Goal: Task Accomplishment & Management: Use online tool/utility

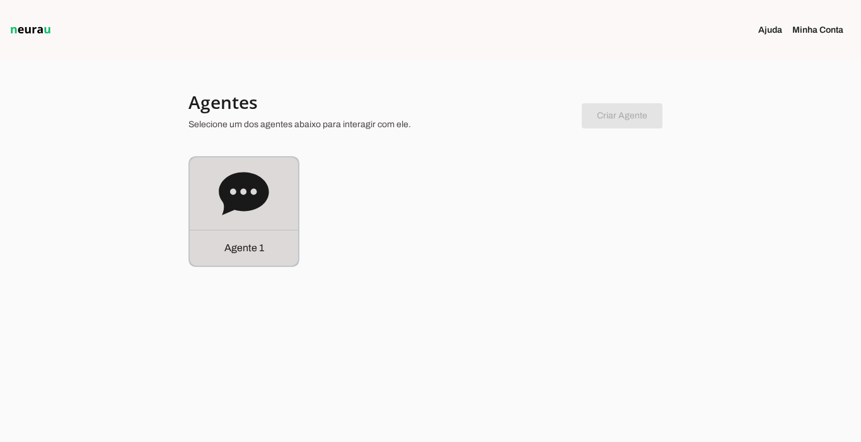
click at [251, 248] on p "Agente 1" at bounding box center [244, 248] width 40 height 15
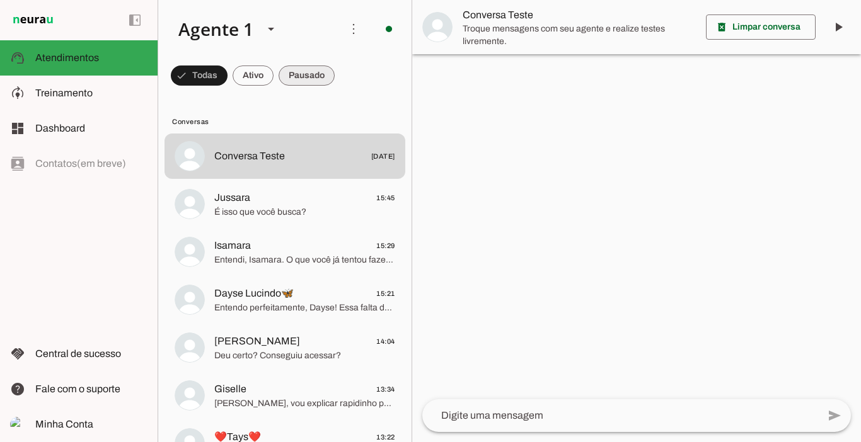
click at [310, 66] on span at bounding box center [307, 76] width 56 height 30
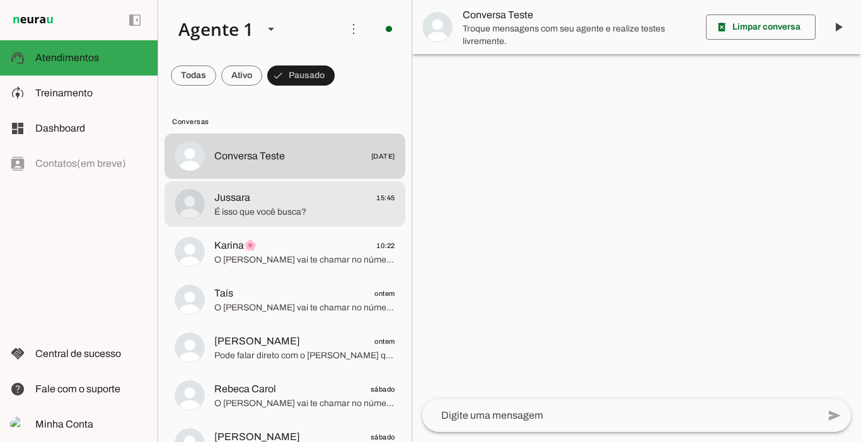
click at [280, 209] on span "É isso que você busca?" at bounding box center [304, 212] width 181 height 13
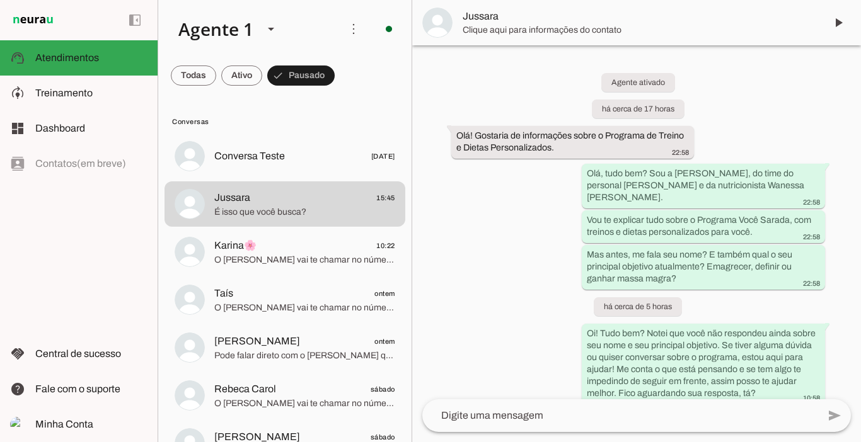
scroll to position [1128, 0]
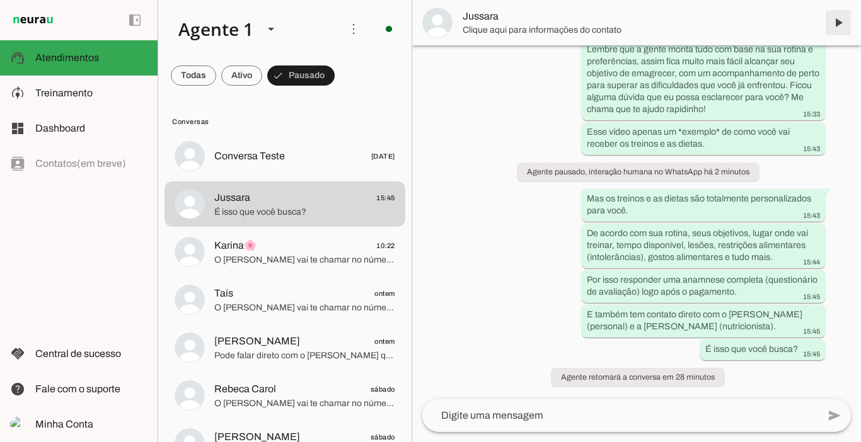
click at [841, 20] on span at bounding box center [838, 23] width 30 height 30
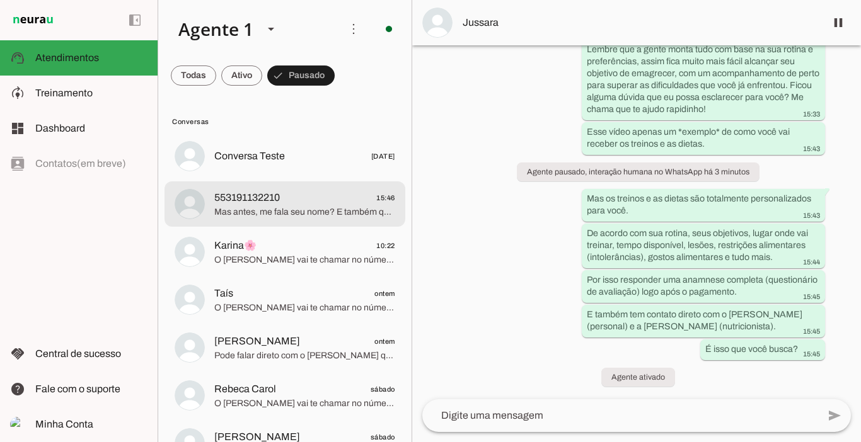
click at [302, 206] on span "Mas antes, me fala seu nome? E também qual o seu principal objetivo atualmente?…" at bounding box center [304, 212] width 181 height 13
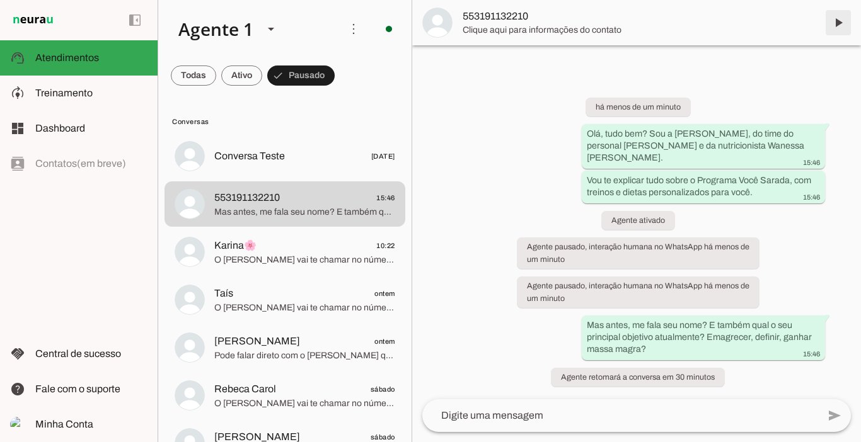
click at [842, 23] on span at bounding box center [838, 23] width 30 height 30
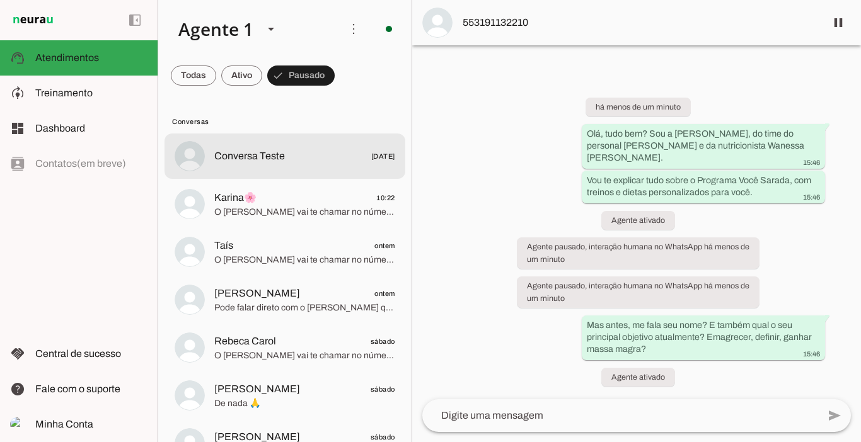
click at [267, 150] on span "Conversa Teste" at bounding box center [249, 156] width 71 height 15
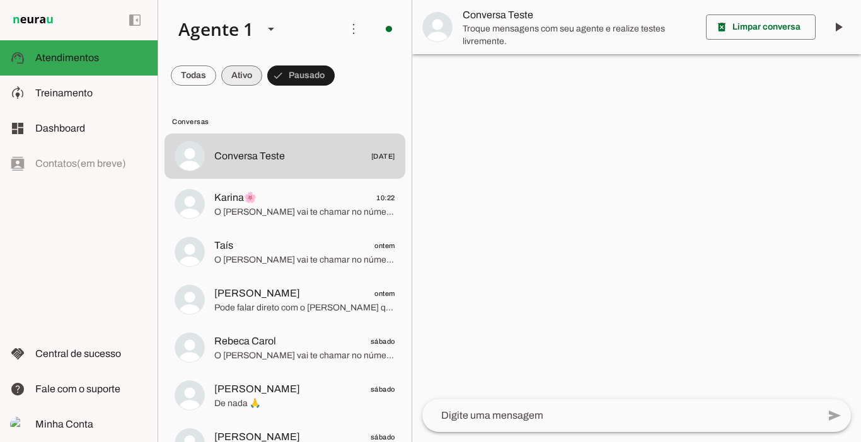
click at [236, 73] on span at bounding box center [241, 76] width 41 height 30
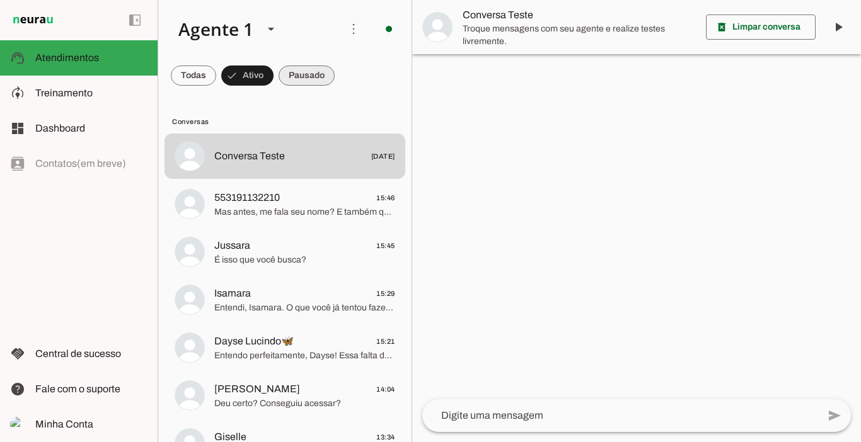
click at [305, 70] on span at bounding box center [307, 76] width 56 height 30
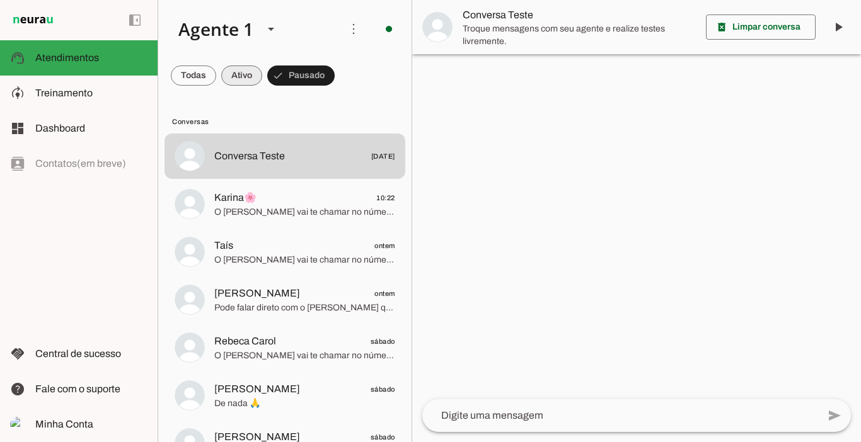
click at [248, 76] on span at bounding box center [241, 76] width 41 height 30
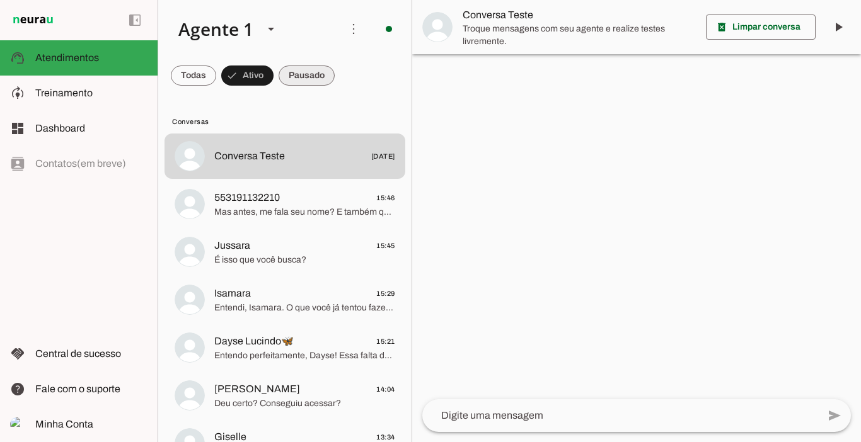
click at [301, 74] on span at bounding box center [307, 76] width 56 height 30
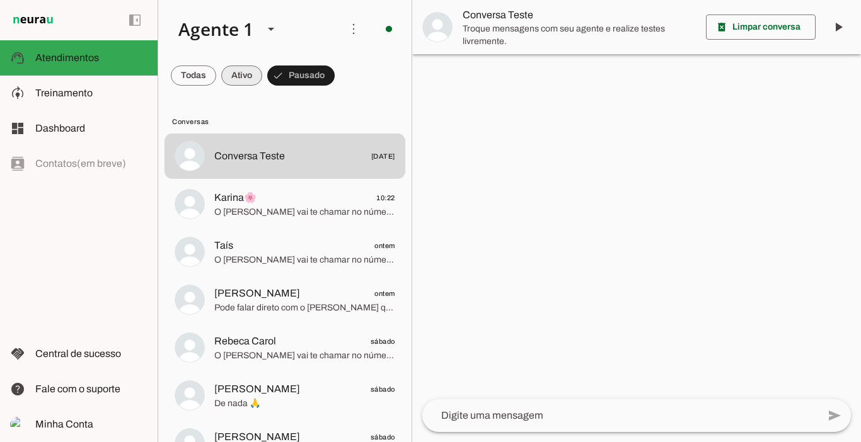
click at [250, 74] on span at bounding box center [241, 76] width 41 height 30
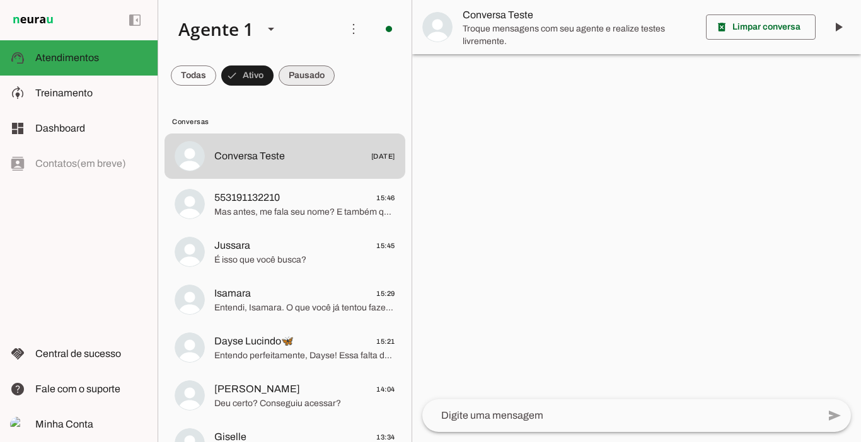
click at [302, 74] on span at bounding box center [307, 76] width 56 height 30
